Goal: Transaction & Acquisition: Purchase product/service

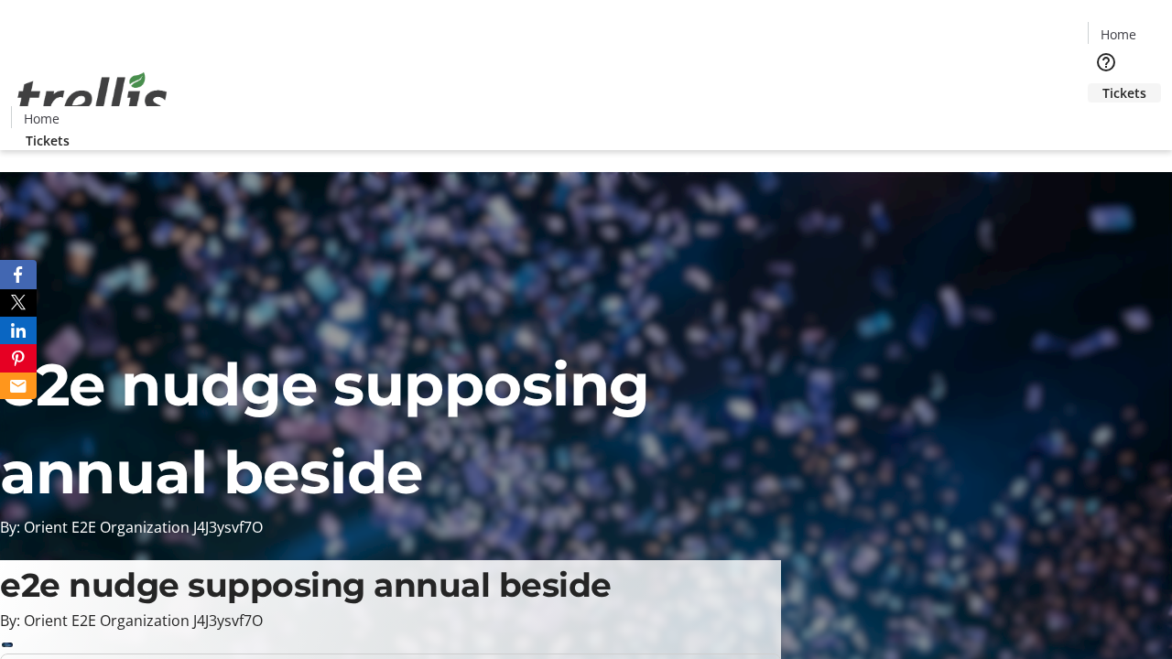
click at [1102, 83] on span "Tickets" at bounding box center [1124, 92] width 44 height 19
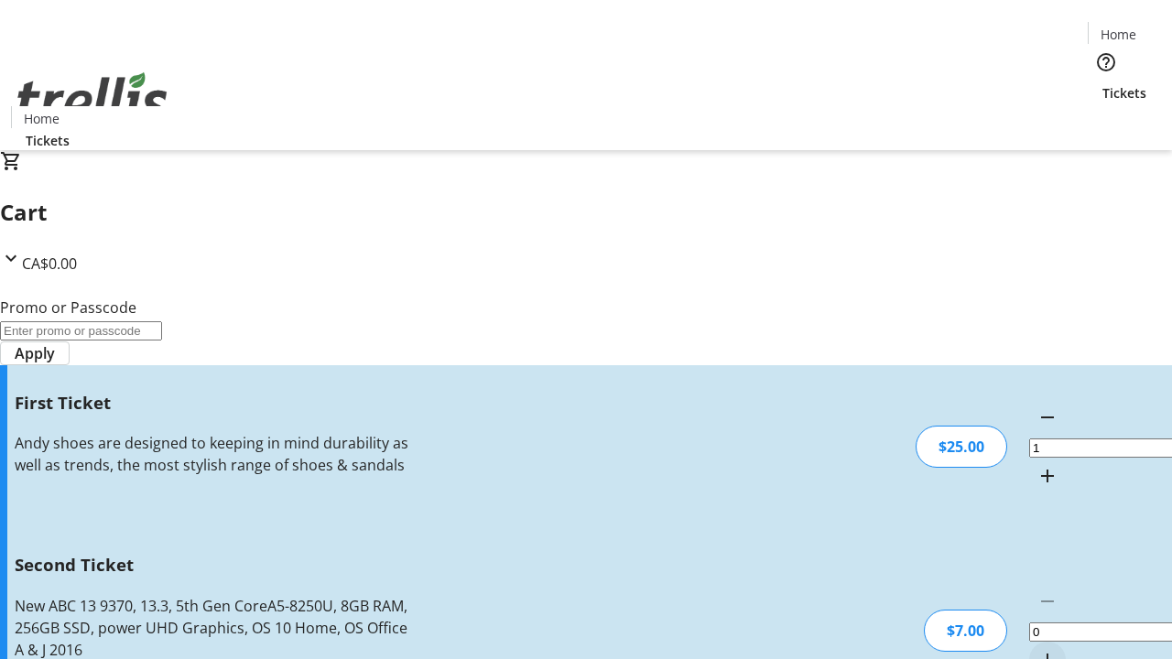
click at [1037, 649] on mat-icon "Increment by one" at bounding box center [1048, 660] width 22 height 22
type input "2"
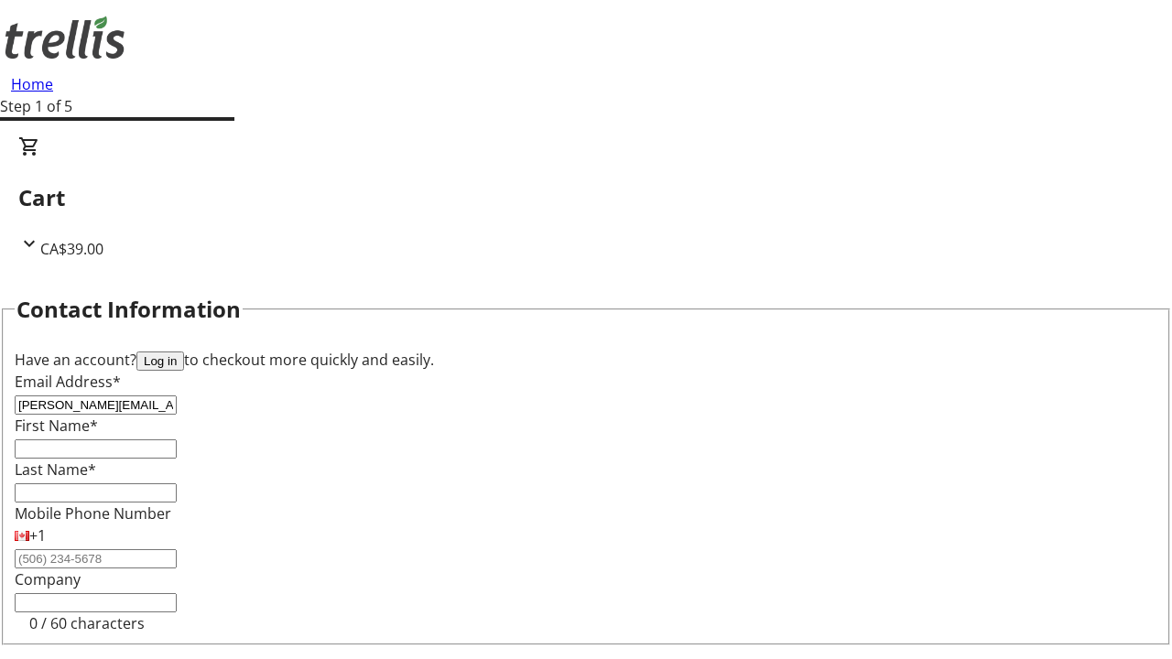
type input "[PERSON_NAME][EMAIL_ADDRESS][DOMAIN_NAME]"
type input "[PERSON_NAME]"
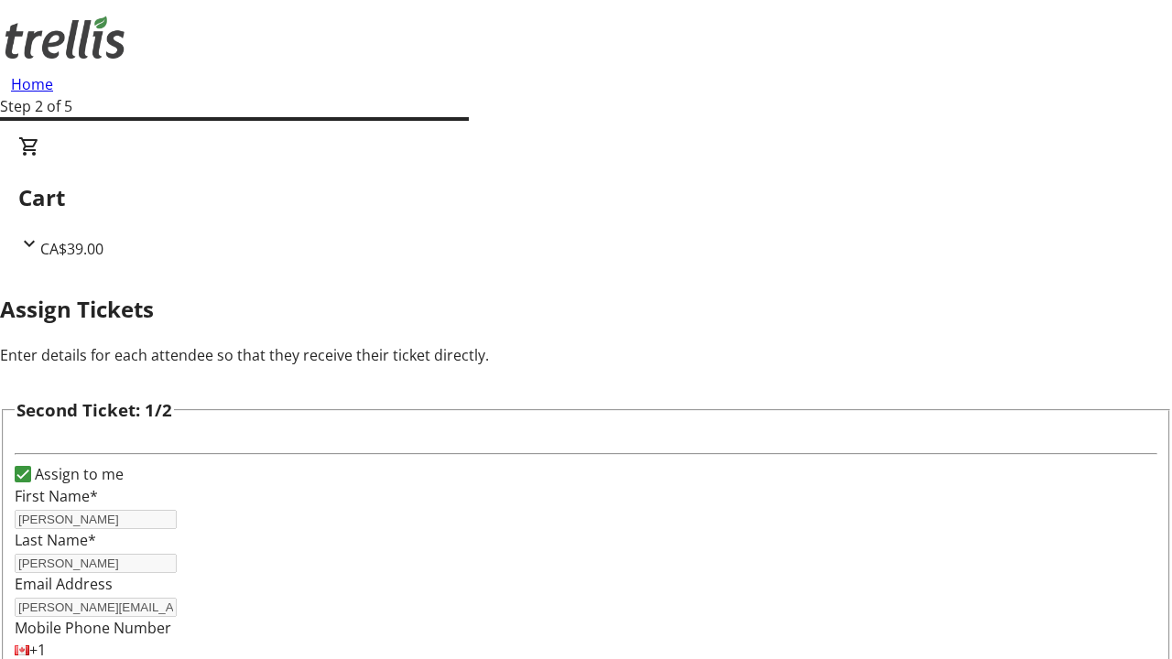
type input "[PERSON_NAME]"
type input "[PERSON_NAME][EMAIL_ADDRESS][DOMAIN_NAME]"
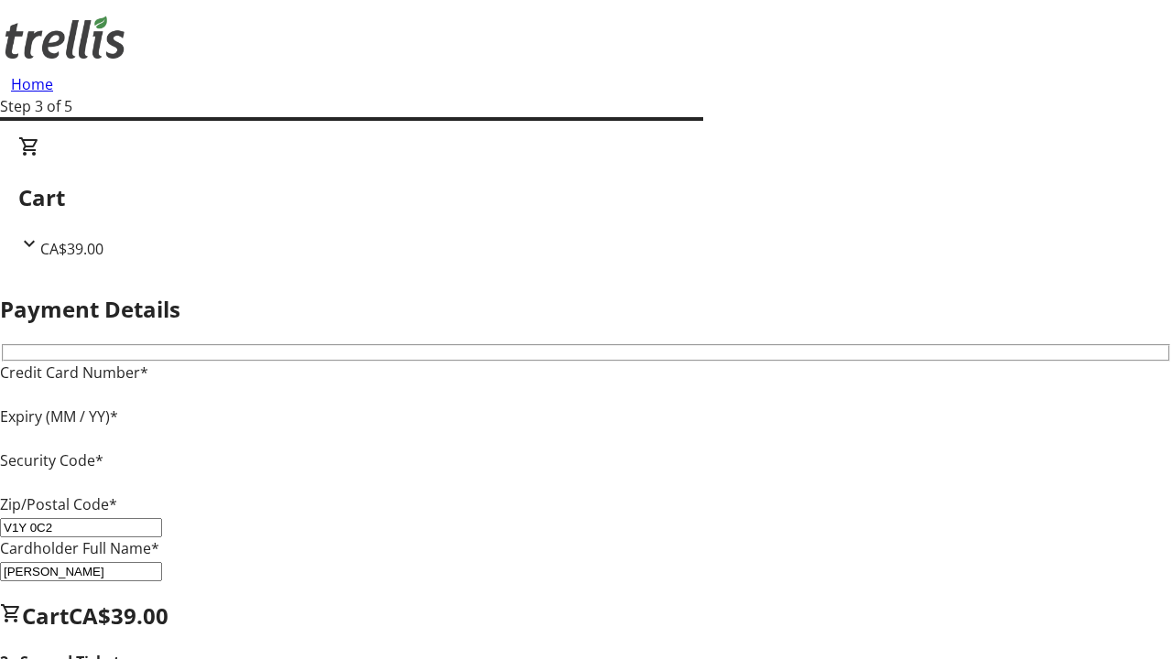
type input "V1Y 0C2"
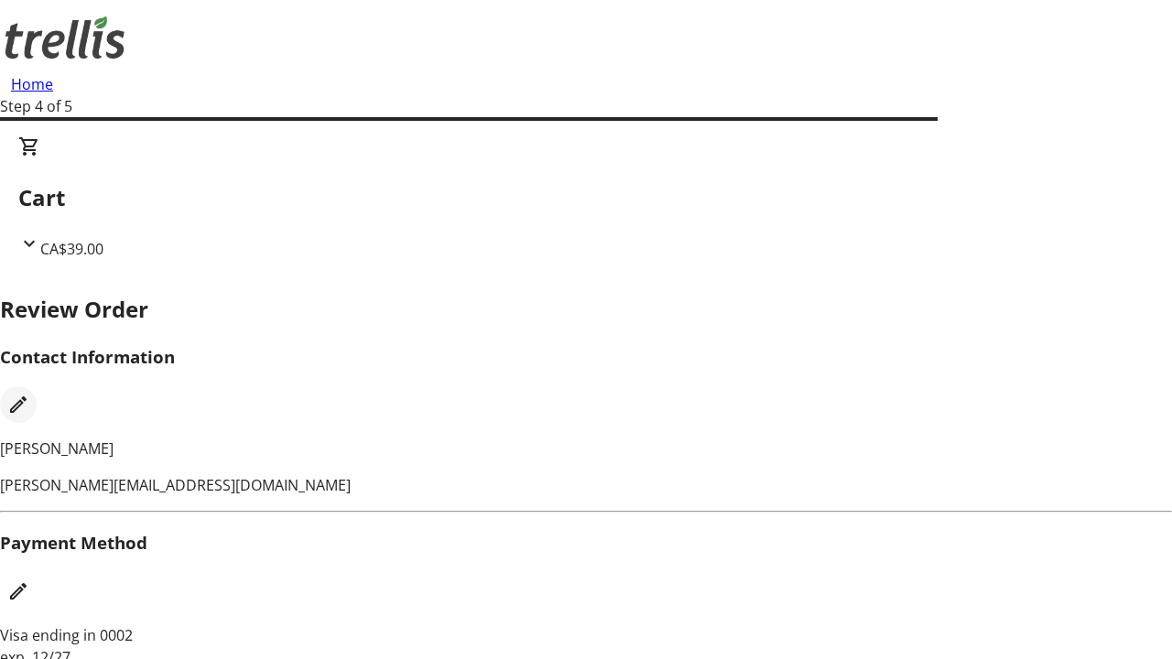
click at [29, 394] on mat-icon "Edit Contact Information" at bounding box center [18, 405] width 22 height 22
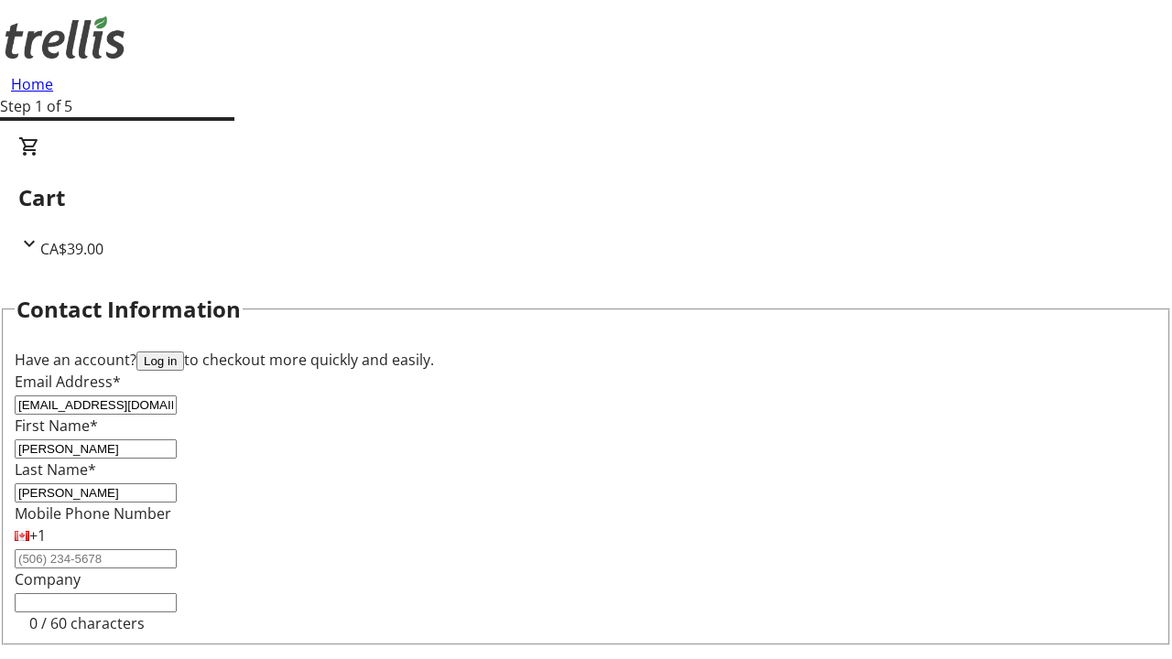
type input "[EMAIL_ADDRESS][DOMAIN_NAME]"
type input "[PERSON_NAME]"
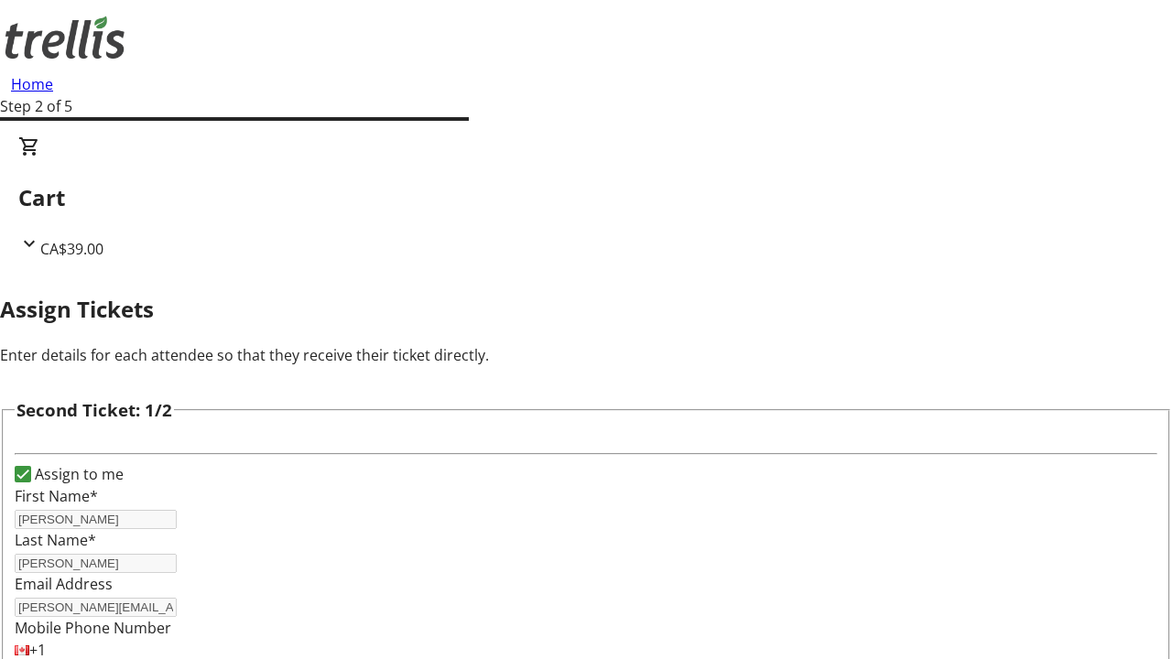
type input "New"
type input "Name"
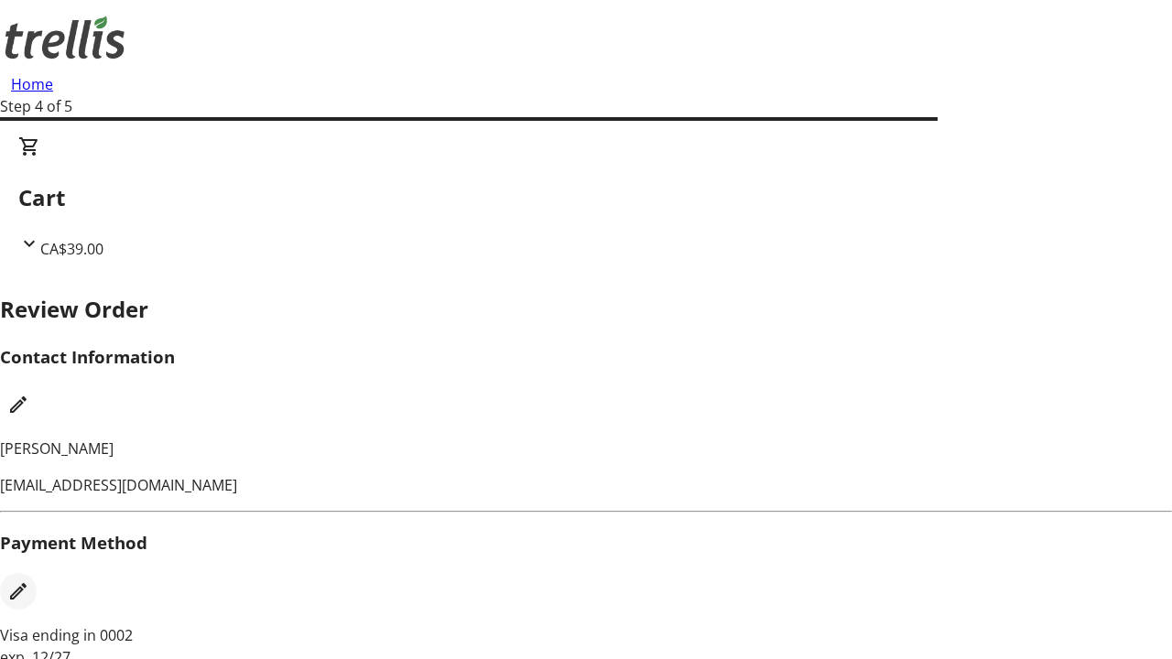
click at [29, 581] on mat-icon "Edit Payment Method" at bounding box center [18, 592] width 22 height 22
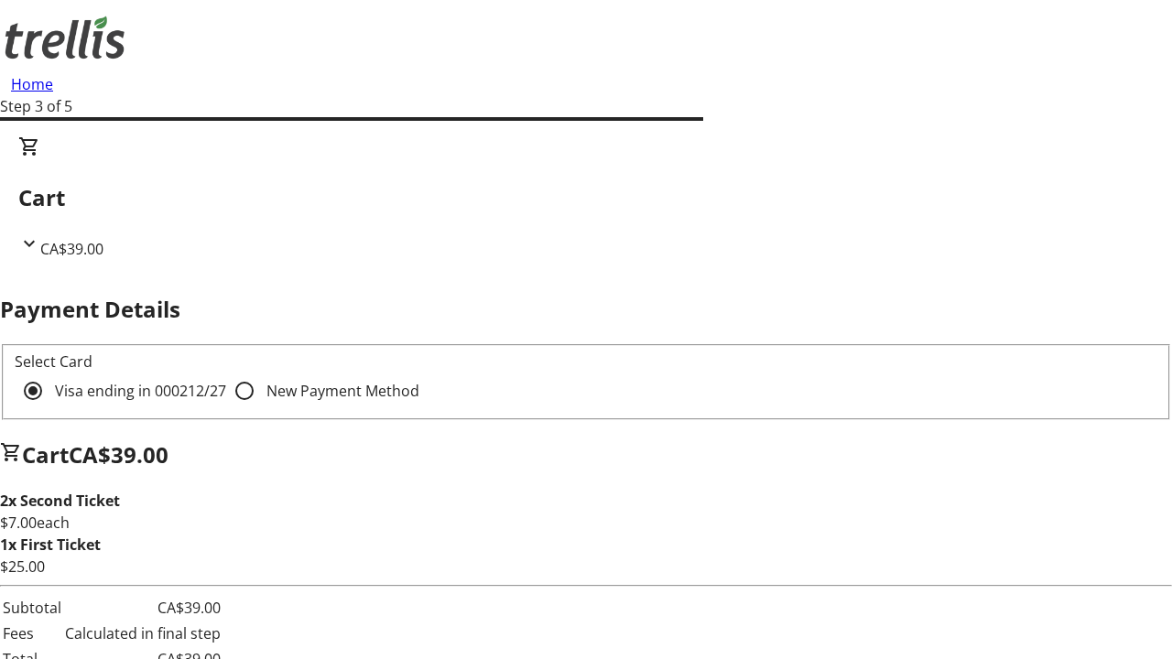
click at [226, 373] on input "New Payment Method" at bounding box center [244, 391] width 37 height 37
radio input "true"
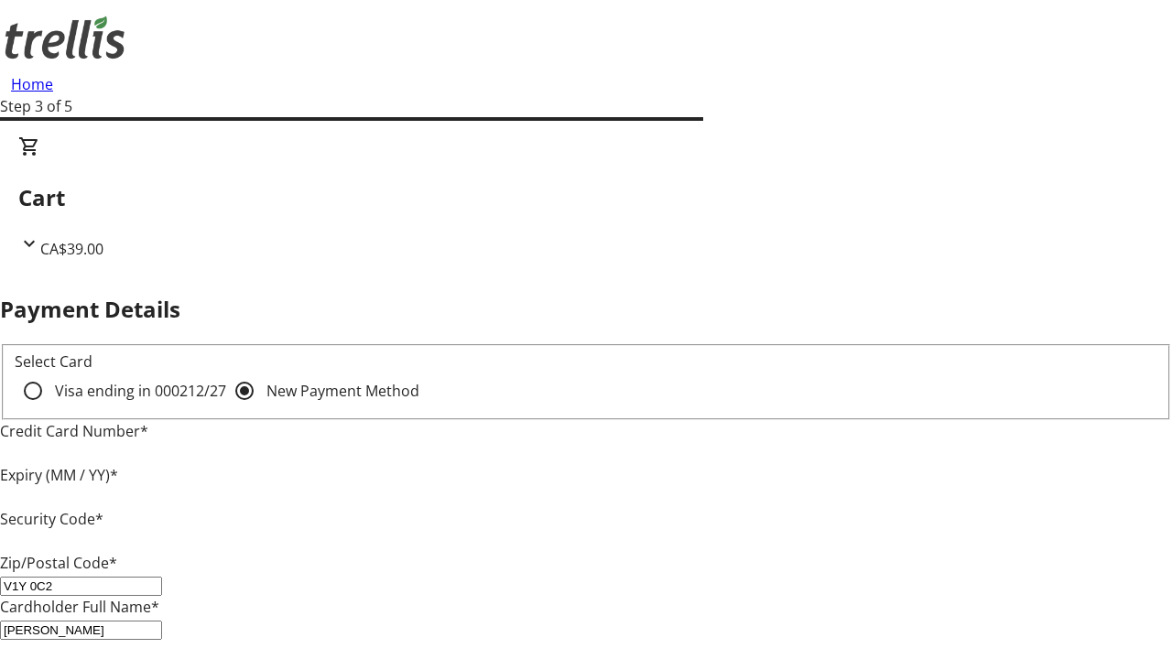
type input "V1Y 0C2"
